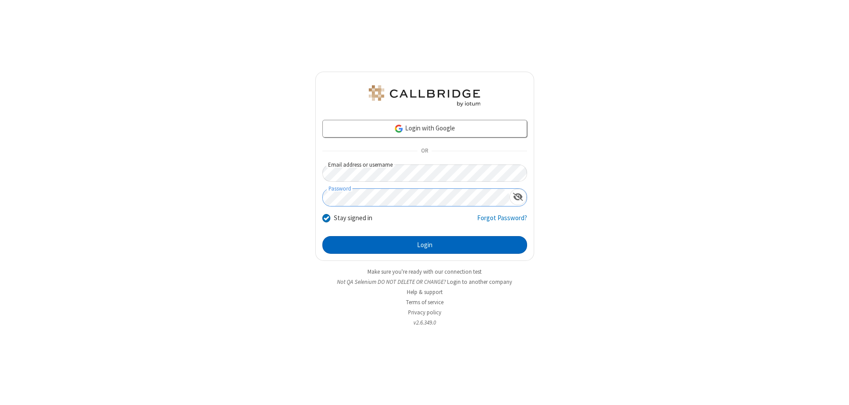
click at [424, 245] on button "Login" at bounding box center [424, 245] width 205 height 18
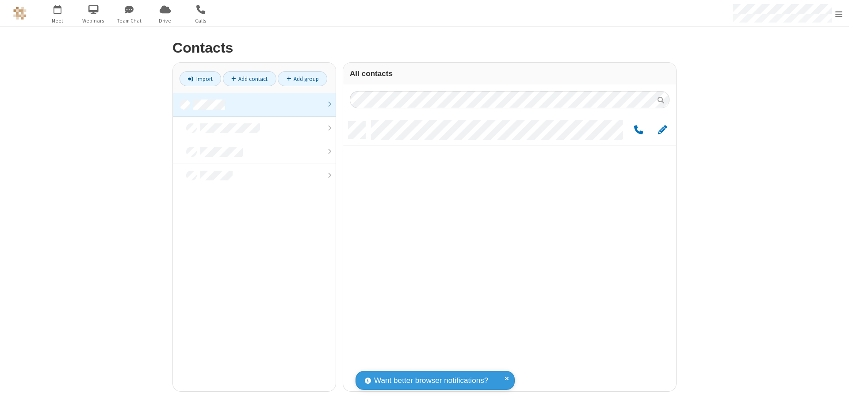
scroll to position [270, 326]
click at [254, 104] on link at bounding box center [254, 105] width 163 height 24
click at [302, 79] on link "Add group" at bounding box center [303, 78] width 50 height 15
